Goal: Information Seeking & Learning: Compare options

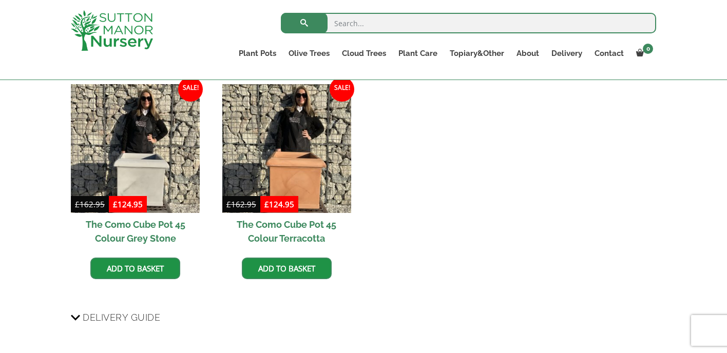
scroll to position [864, 0]
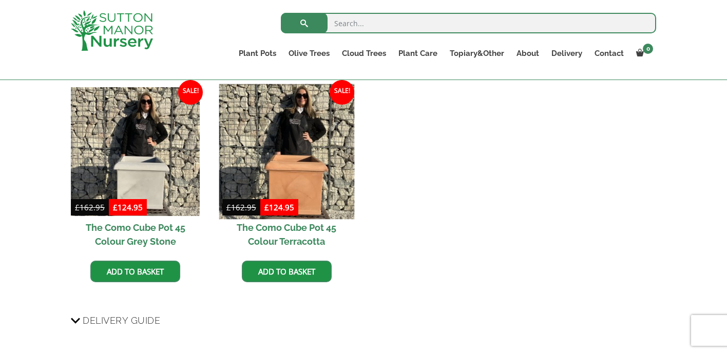
click at [299, 181] on img at bounding box center [286, 151] width 135 height 135
